Goal: Information Seeking & Learning: Check status

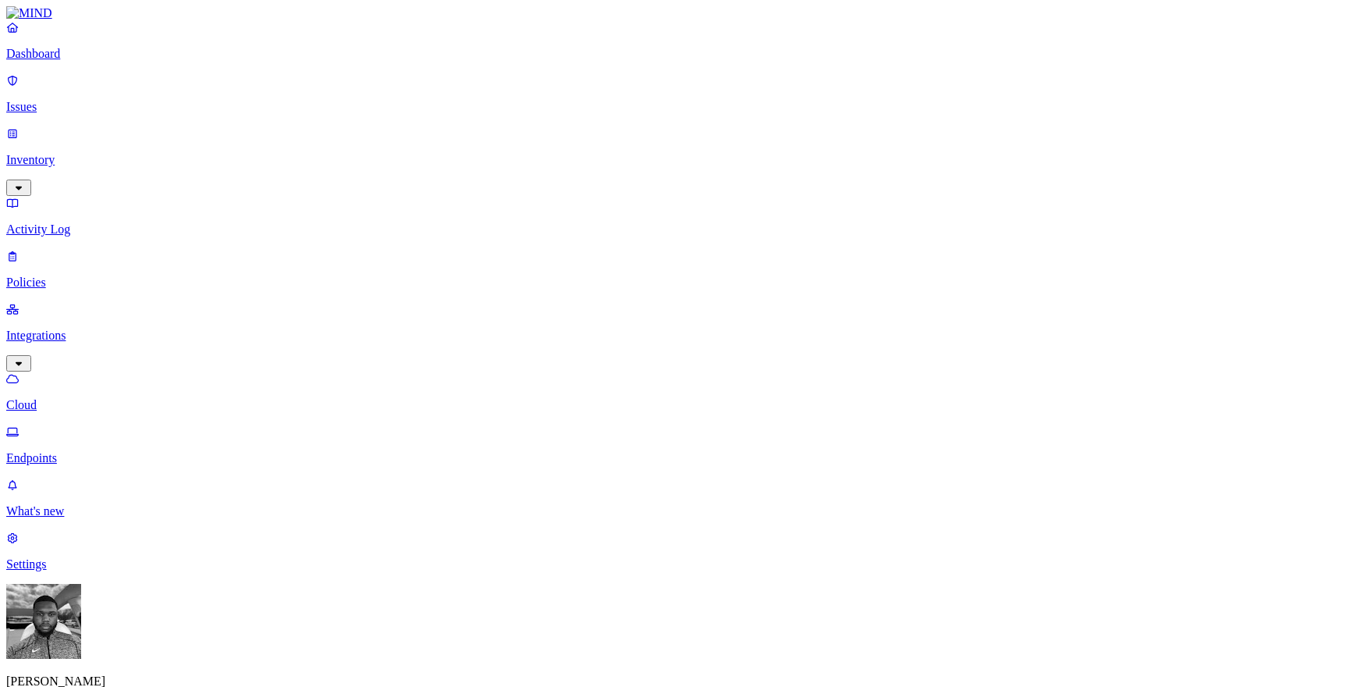
drag, startPoint x: 296, startPoint y: 109, endPoint x: 194, endPoint y: 109, distance: 101.4
drag, startPoint x: 302, startPoint y: 115, endPoint x: 229, endPoint y: 115, distance: 73.3
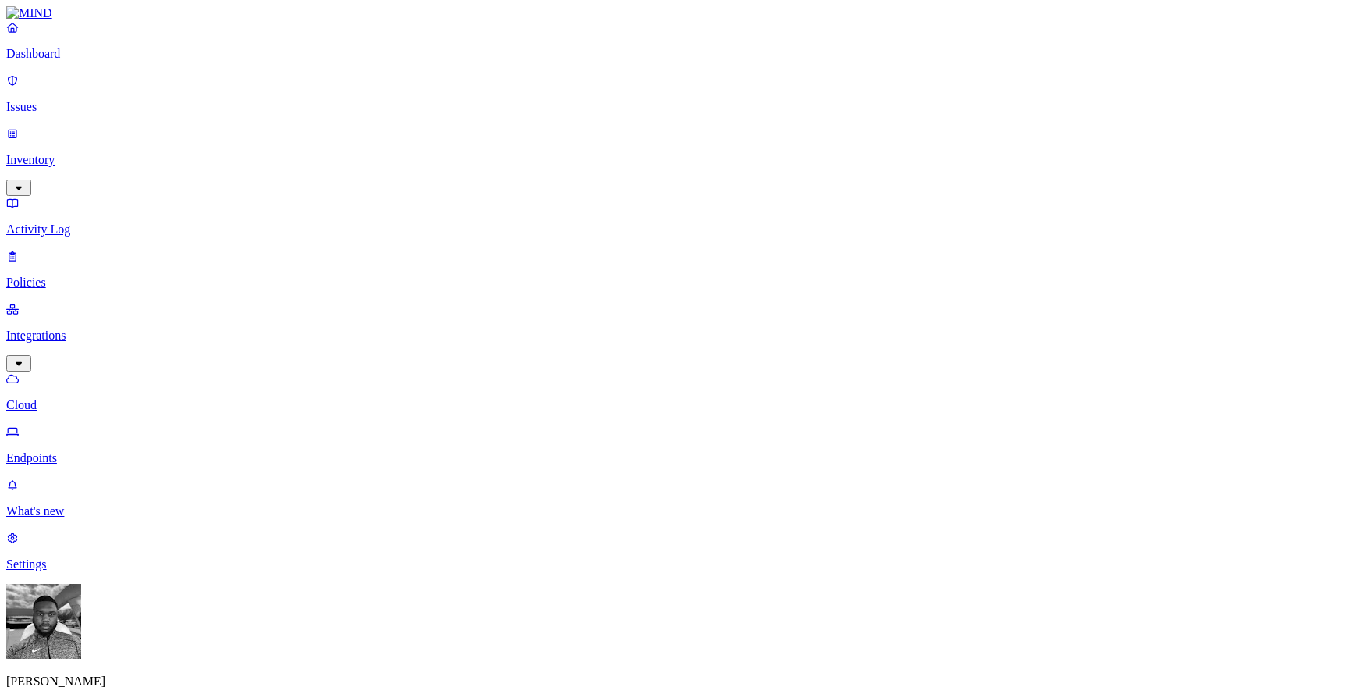
drag, startPoint x: 293, startPoint y: 115, endPoint x: 221, endPoint y: 115, distance: 71.8
